Goal: Use online tool/utility: Utilize a website feature to perform a specific function

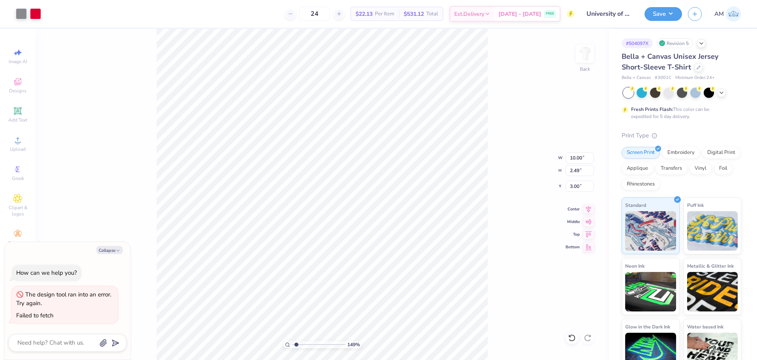
type input "1.49212329151837"
type textarea "x"
type input "1.49212329151837"
type textarea "x"
type input "1.49212329151837"
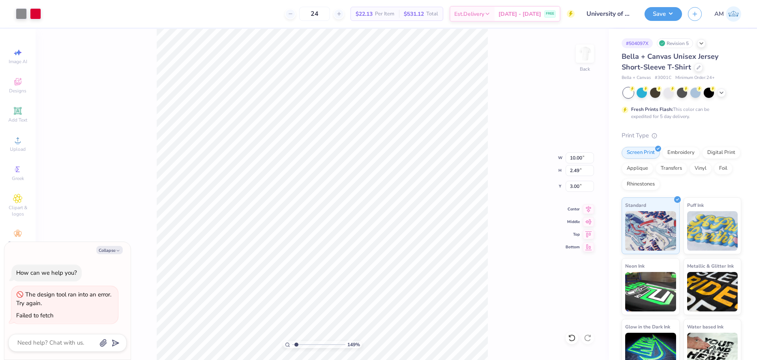
type textarea "x"
type input "1.49212329151837"
type textarea "x"
click at [659, 17] on button "Save" at bounding box center [662, 13] width 37 height 14
type input "1.49212329151837"
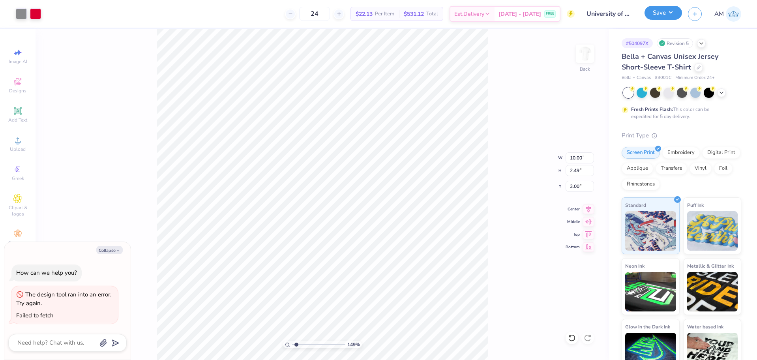
type textarea "x"
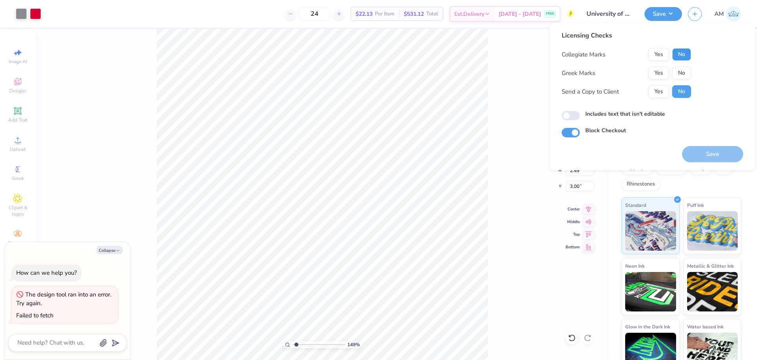
click at [676, 56] on button "No" at bounding box center [681, 54] width 19 height 13
click at [679, 75] on button "No" at bounding box center [681, 73] width 19 height 13
type input "1.49212329151837"
type textarea "x"
click at [656, 88] on button "Yes" at bounding box center [658, 91] width 21 height 13
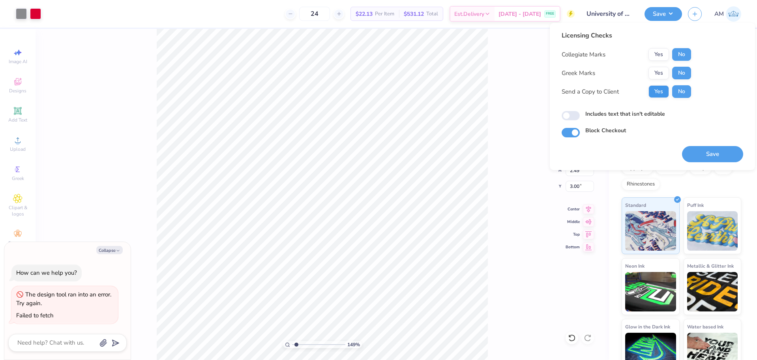
type input "1.49212329151837"
type textarea "x"
click at [558, 115] on div "Licensing Checks Collegiate Marks Yes No Greek Marks Yes No Send a Copy to Clie…" at bounding box center [651, 96] width 205 height 147
click at [572, 117] on input "Includes text that isn't editable" at bounding box center [570, 115] width 18 height 9
checkbox input "true"
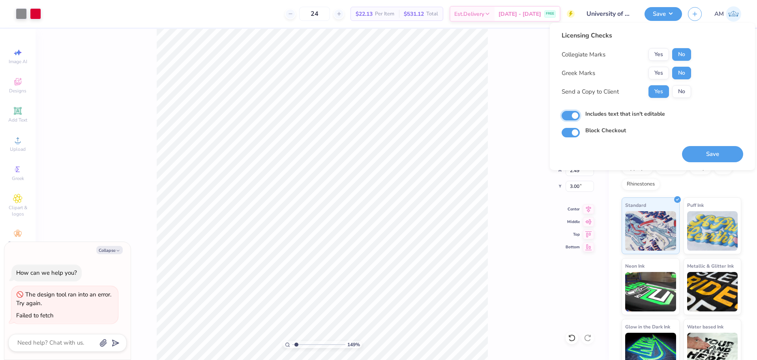
type input "1.49212329151837"
type textarea "x"
click at [708, 154] on button "Save" at bounding box center [712, 154] width 61 height 16
type input "1.49212329151837"
type textarea "x"
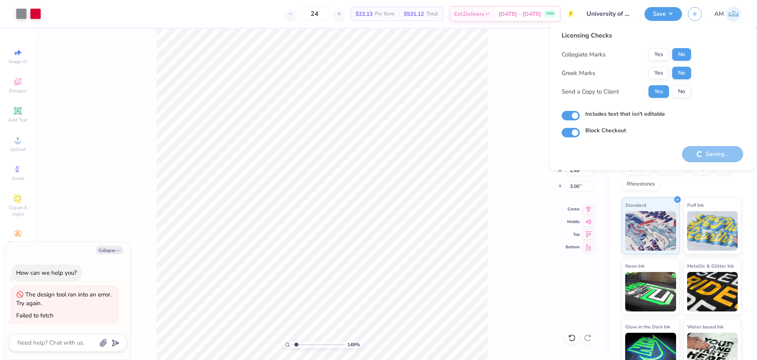
type input "1.49212329151837"
type textarea "x"
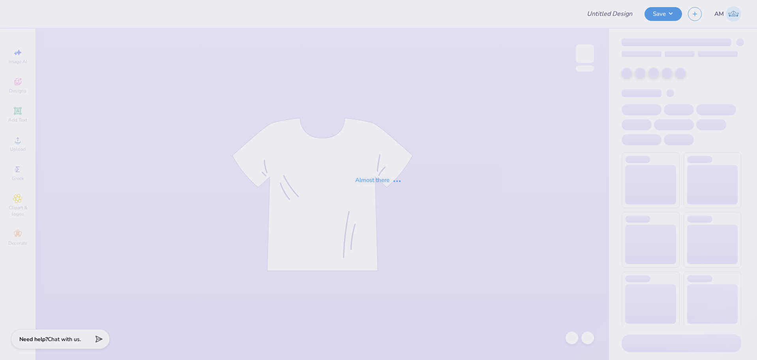
type input "F1"
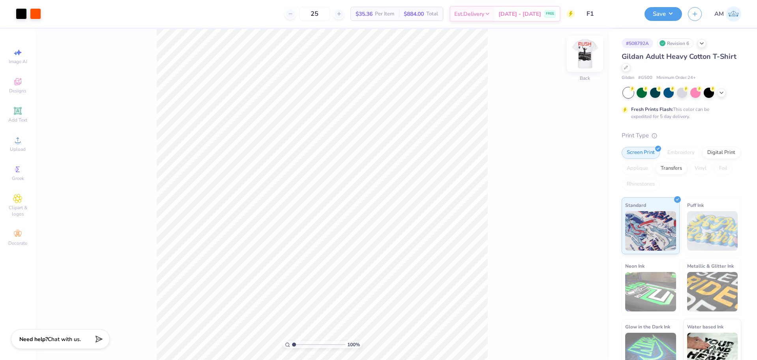
click at [586, 55] on img at bounding box center [585, 54] width 32 height 32
click at [26, 13] on div at bounding box center [21, 12] width 11 height 11
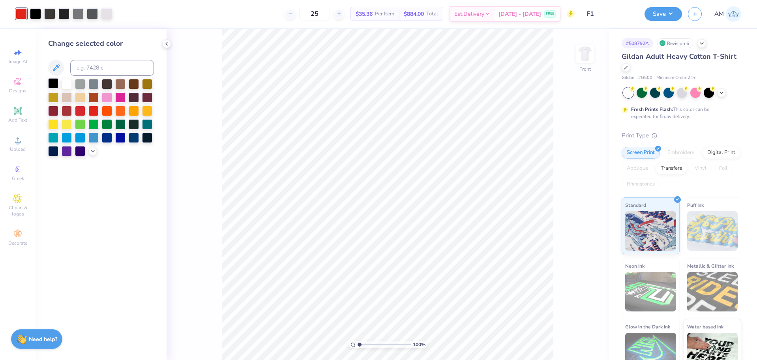
click at [56, 85] on div at bounding box center [53, 83] width 10 height 10
click at [584, 56] on img at bounding box center [585, 54] width 32 height 32
click at [584, 52] on img at bounding box center [585, 54] width 32 height 32
click at [582, 61] on img at bounding box center [585, 54] width 32 height 32
click at [582, 60] on img at bounding box center [585, 54] width 32 height 32
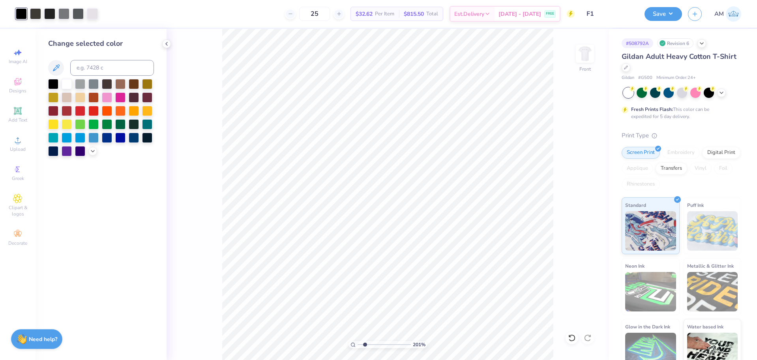
type input "1"
